Goal: Check status: Check status

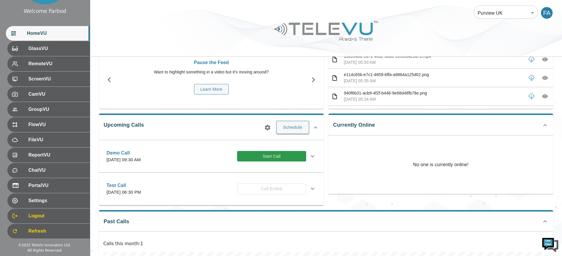
scroll to position [37, 0]
click at [269, 127] on icon "button" at bounding box center [268, 127] width 6 height 6
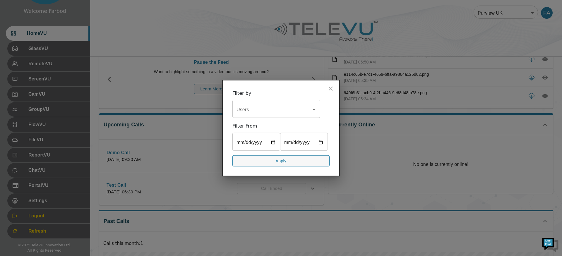
click at [333, 90] on icon "close" at bounding box center [331, 88] width 4 height 4
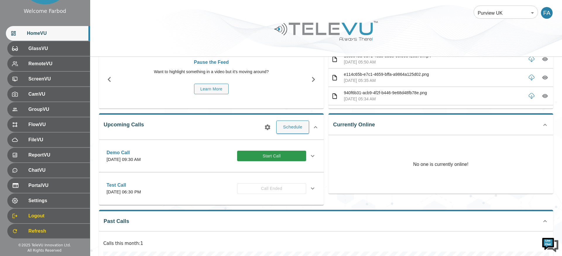
scroll to position [39, 0]
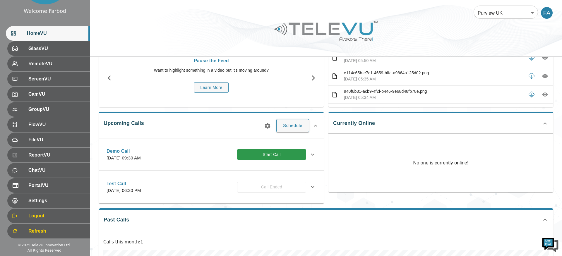
click at [487, 13] on body "Welcome Farbod HomeVU GlassVU RemoteVU ScreenVU CamVU GroupVU FlowVU FileVU Rep…" at bounding box center [281, 161] width 562 height 401
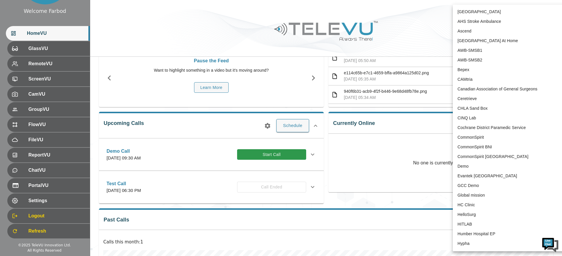
scroll to position [1140, 0]
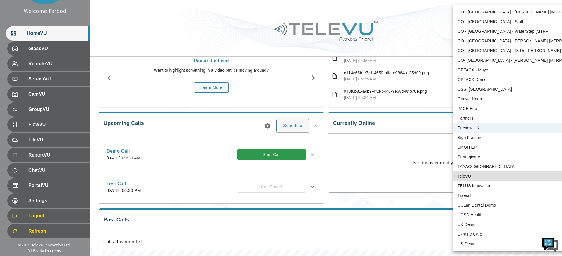
type input "1"
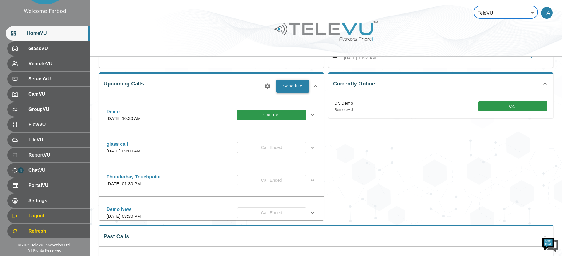
scroll to position [77, 0]
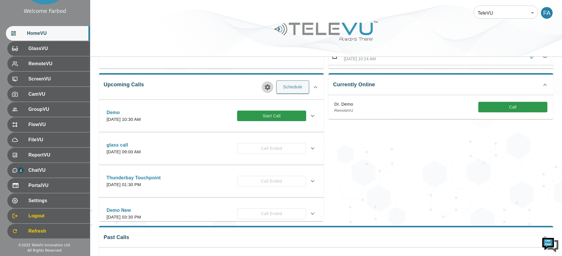
click at [266, 88] on icon "button" at bounding box center [268, 87] width 6 height 6
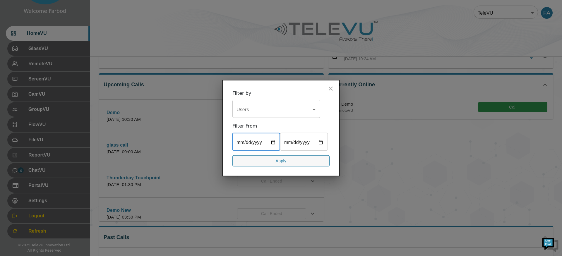
click at [275, 142] on input "date" at bounding box center [256, 142] width 48 height 16
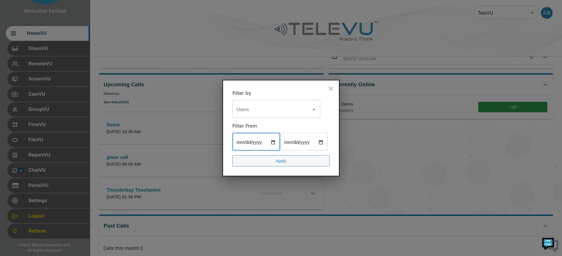
type input "2025-07-01"
click at [324, 143] on input "date" at bounding box center [304, 142] width 48 height 16
type input "2025-09-30"
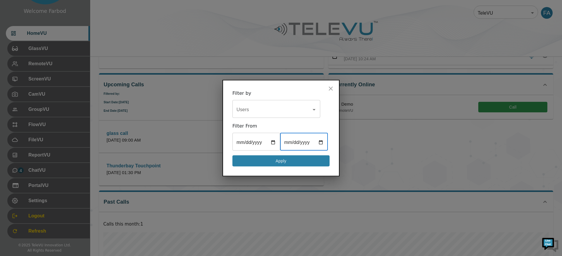
click at [276, 162] on button "Apply" at bounding box center [280, 160] width 97 height 11
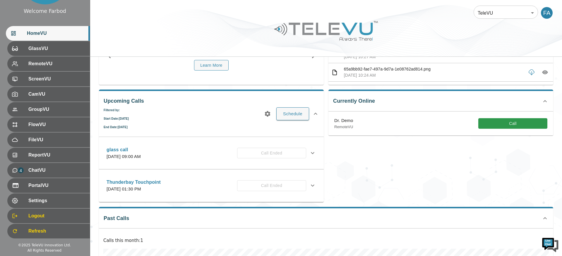
scroll to position [0, 0]
